Goal: Task Accomplishment & Management: Use online tool/utility

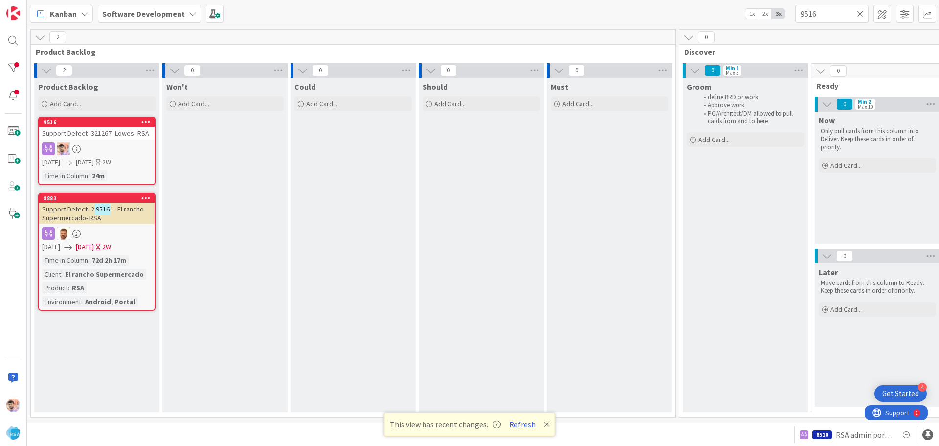
type input "9516"
click at [544, 425] on icon at bounding box center [547, 424] width 6 height 8
click at [862, 13] on icon at bounding box center [860, 13] width 7 height 9
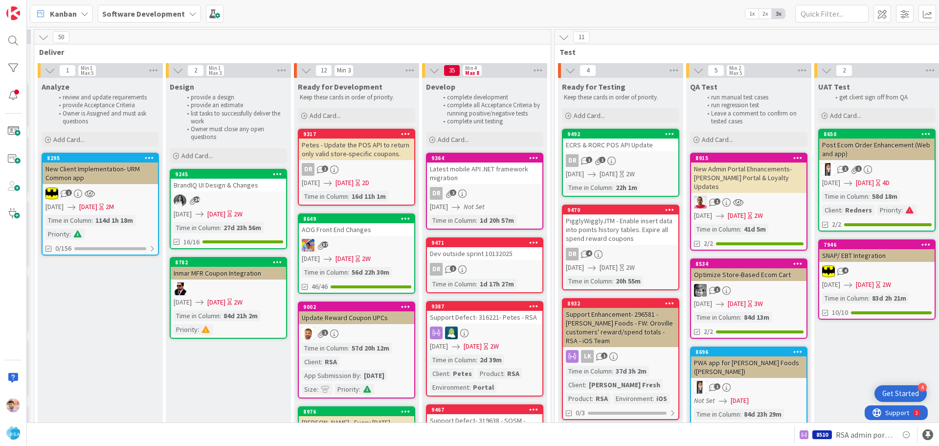
scroll to position [0, 1053]
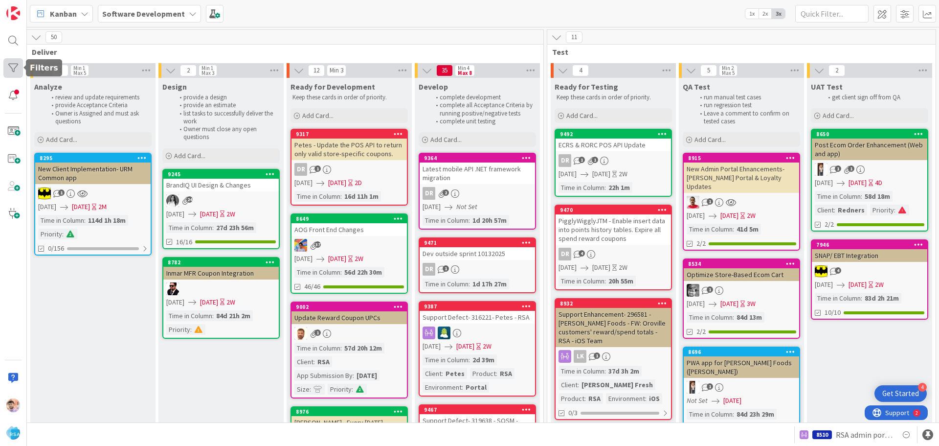
click at [15, 66] on div at bounding box center [13, 68] width 20 height 20
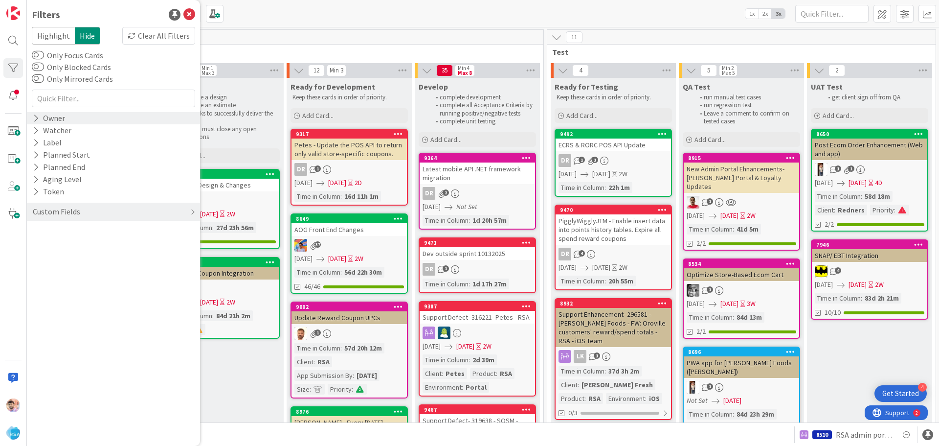
click at [61, 118] on div "Owner" at bounding box center [49, 118] width 34 height 12
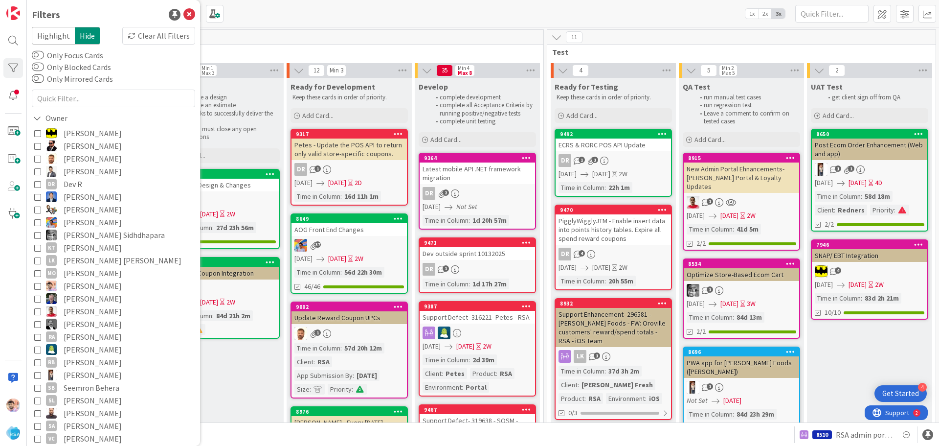
click at [93, 285] on span "[PERSON_NAME]" at bounding box center [93, 285] width 58 height 13
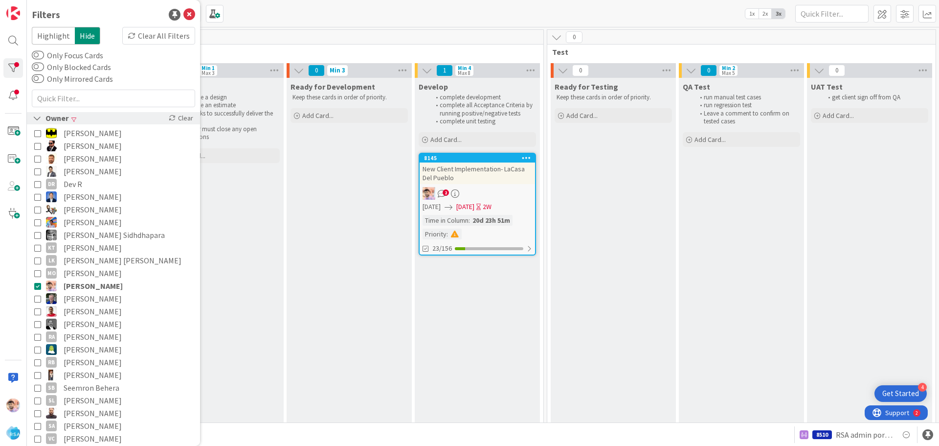
click at [46, 116] on div "Owner" at bounding box center [51, 118] width 38 height 12
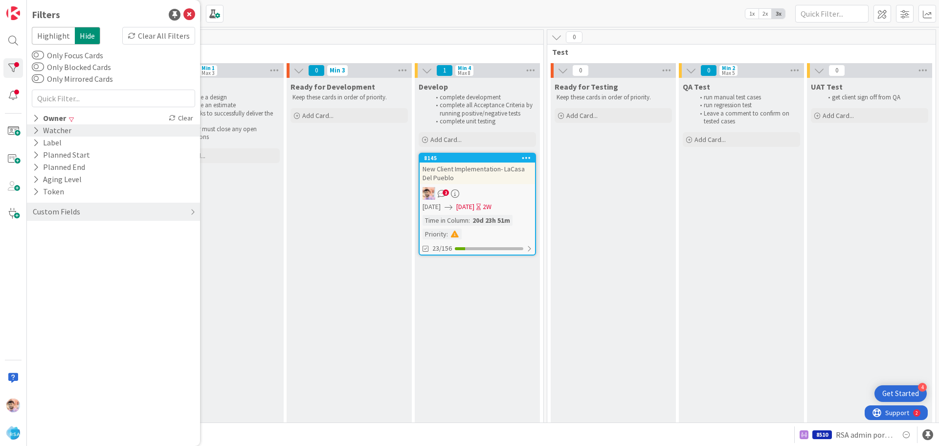
click at [62, 134] on div "Watcher" at bounding box center [52, 130] width 41 height 12
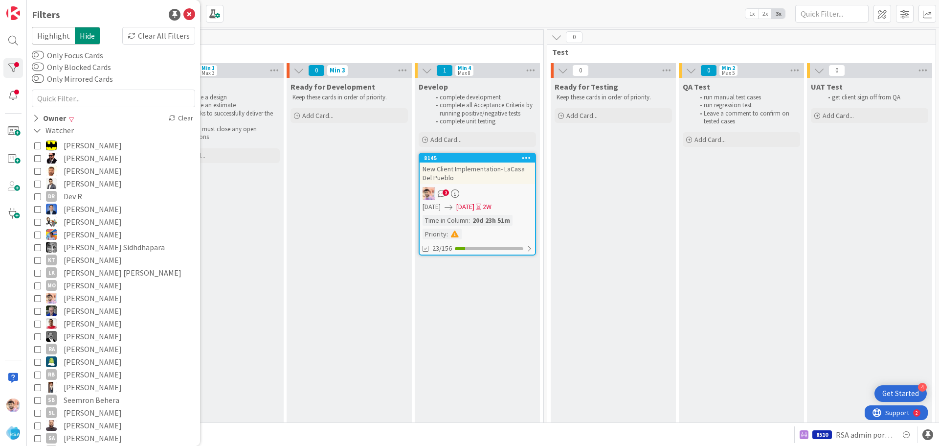
click at [86, 296] on span "[PERSON_NAME]" at bounding box center [93, 298] width 58 height 13
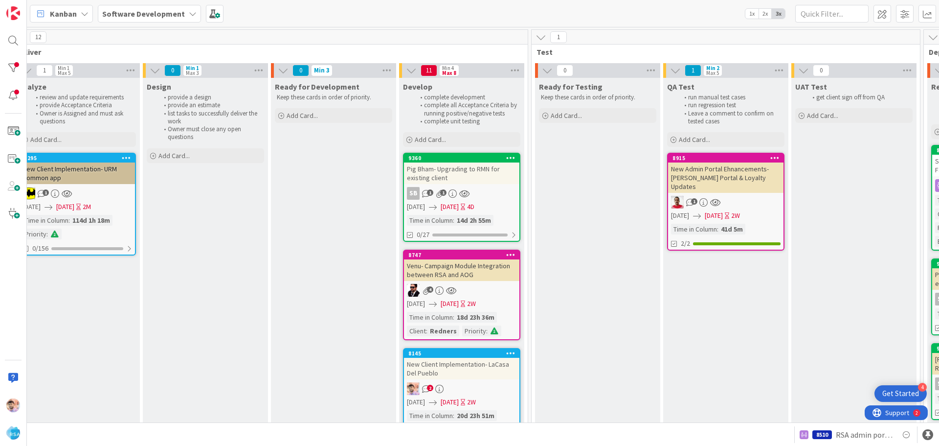
scroll to position [0, 803]
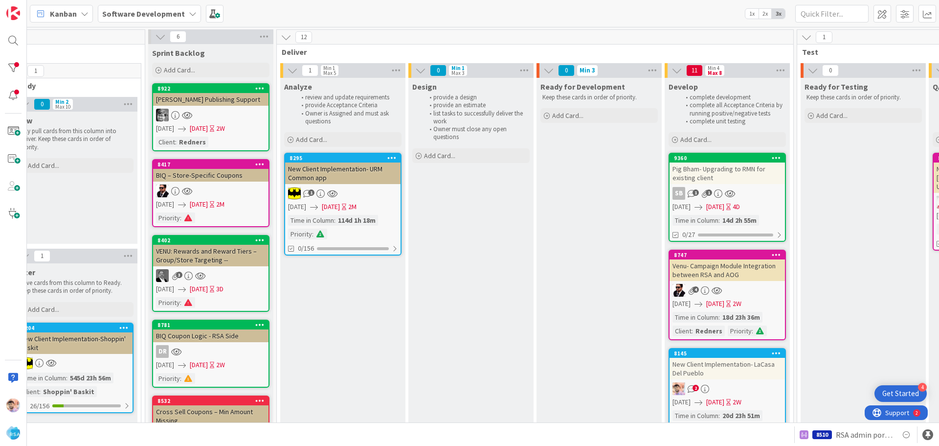
click at [743, 176] on div "Pig Bham- Upgrading to RMN for existing client" at bounding box center [727, 173] width 115 height 22
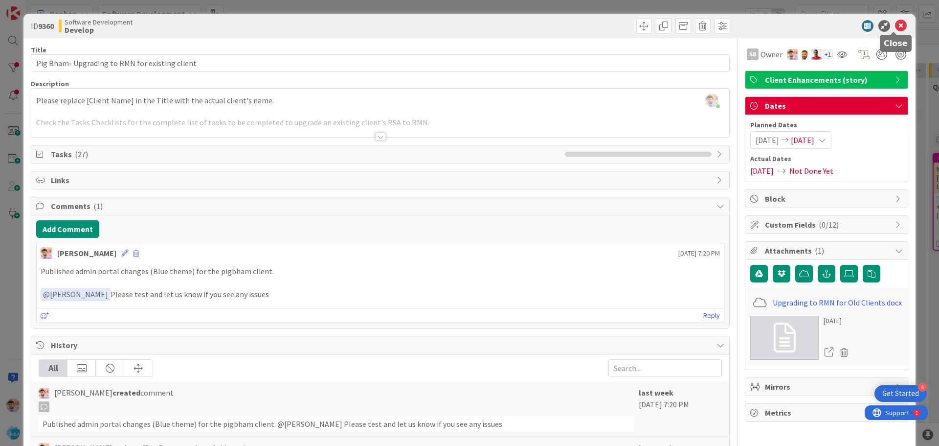
click at [898, 25] on icon at bounding box center [901, 26] width 12 height 12
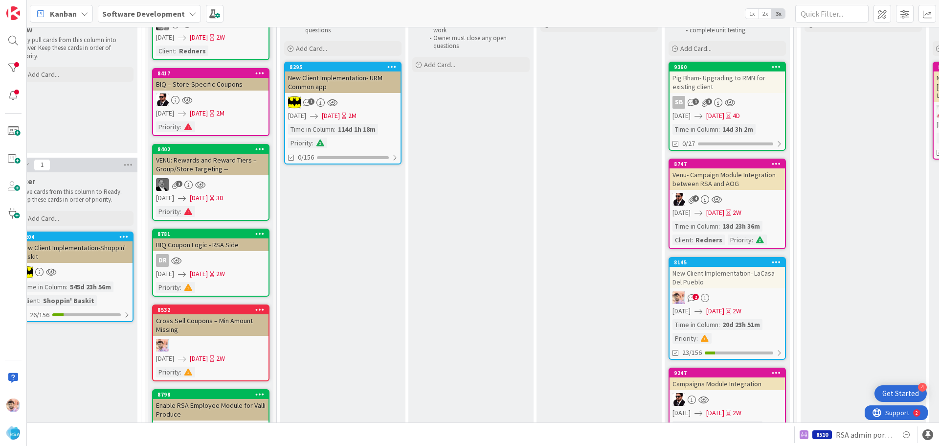
scroll to position [98, 803]
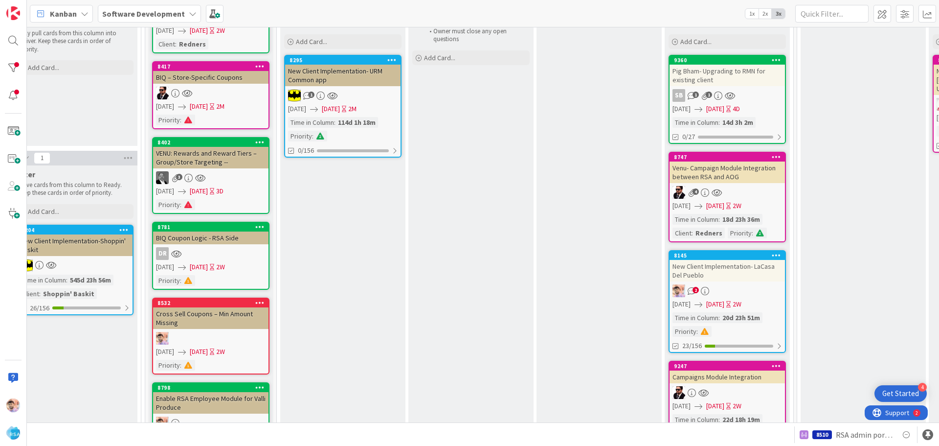
click at [734, 272] on div "New Client Implementation- LaCasa Del Pueblo" at bounding box center [727, 271] width 115 height 22
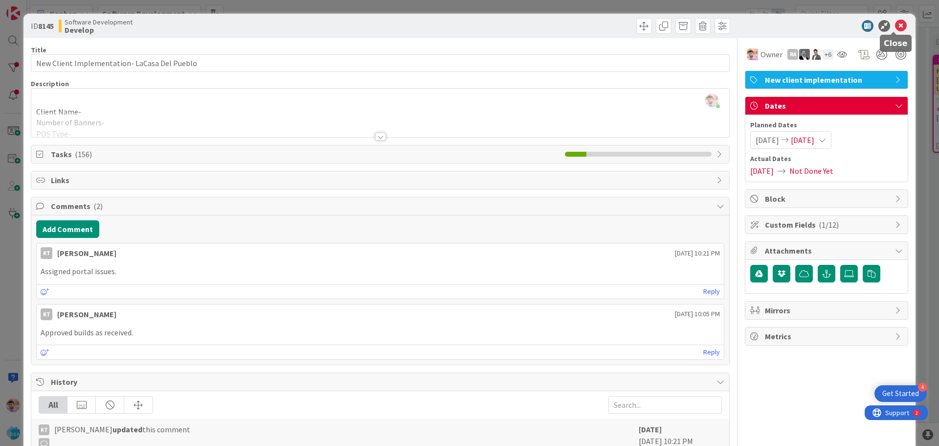
click at [898, 25] on icon at bounding box center [901, 26] width 12 height 12
